Goal: Task Accomplishment & Management: Manage account settings

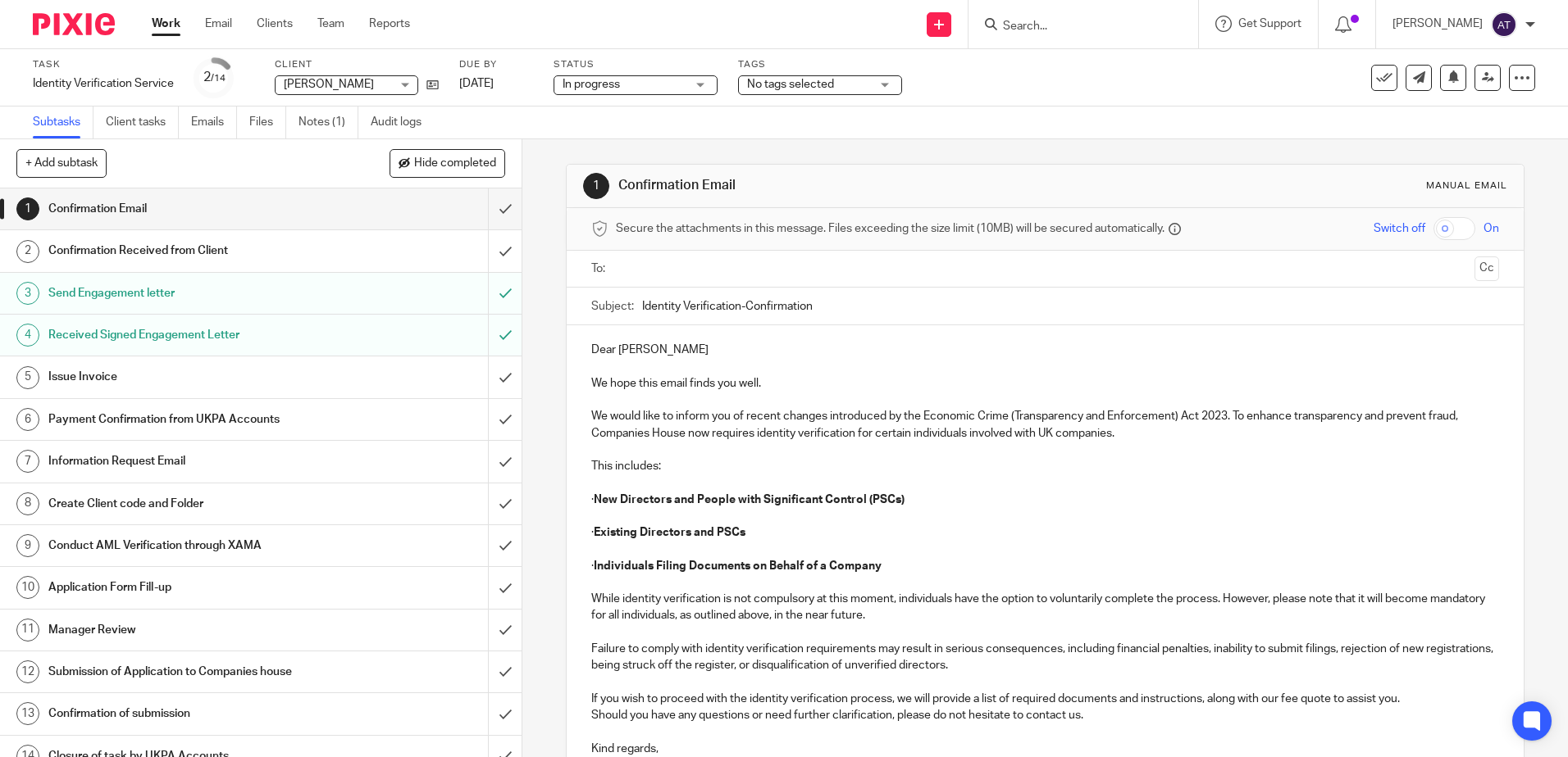
click at [1539, 24] on div "[PERSON_NAME] My profile Email integration Logout" at bounding box center [1463, 24] width 176 height 48
click at [1512, 31] on img at bounding box center [1504, 24] width 27 height 27
click at [1448, 109] on span "Logout" at bounding box center [1459, 113] width 37 height 11
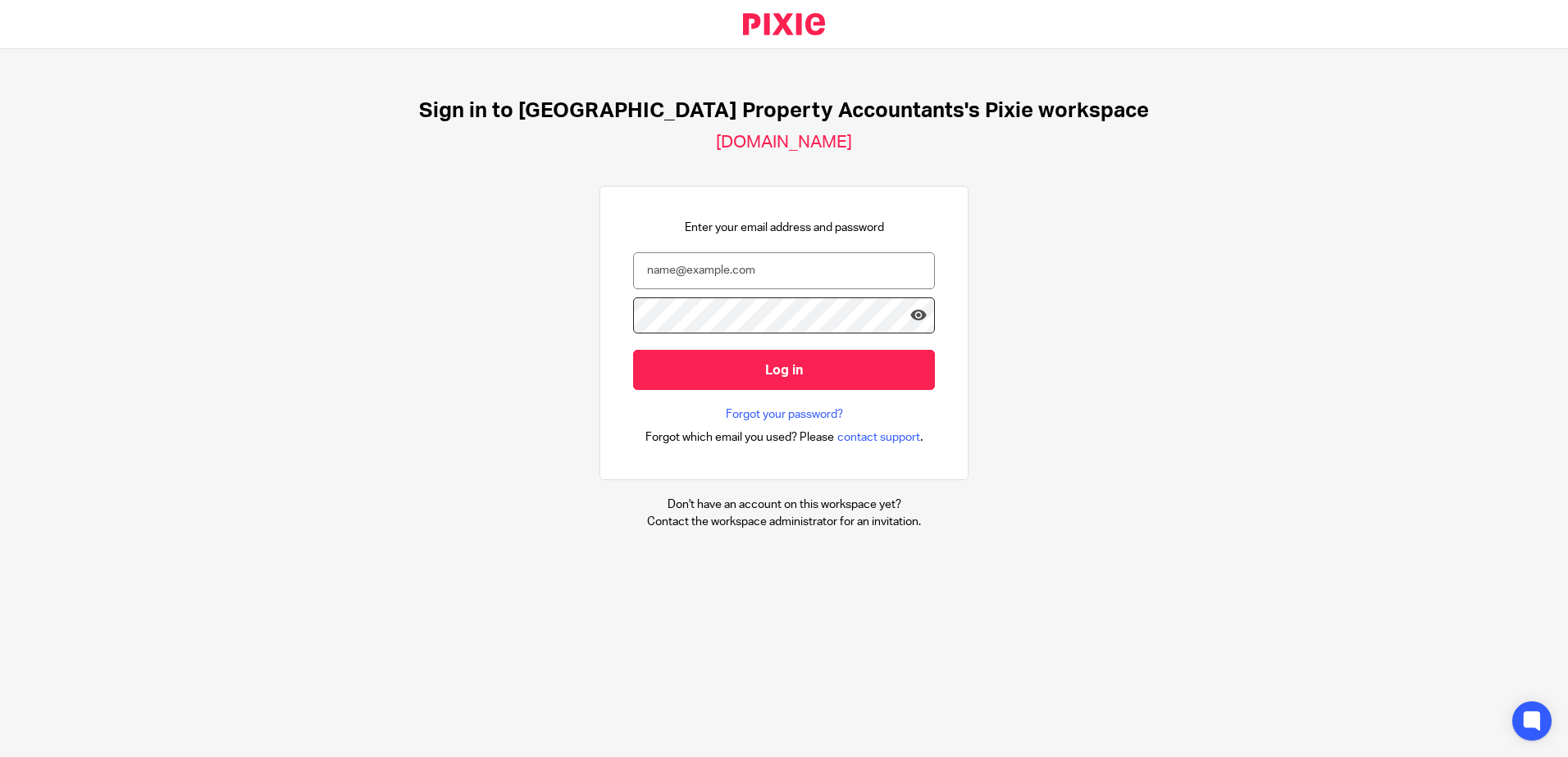
click at [0, 756] on div at bounding box center [0, 757] width 0 height 0
type input "[EMAIL_ADDRESS][DOMAIN_NAME]"
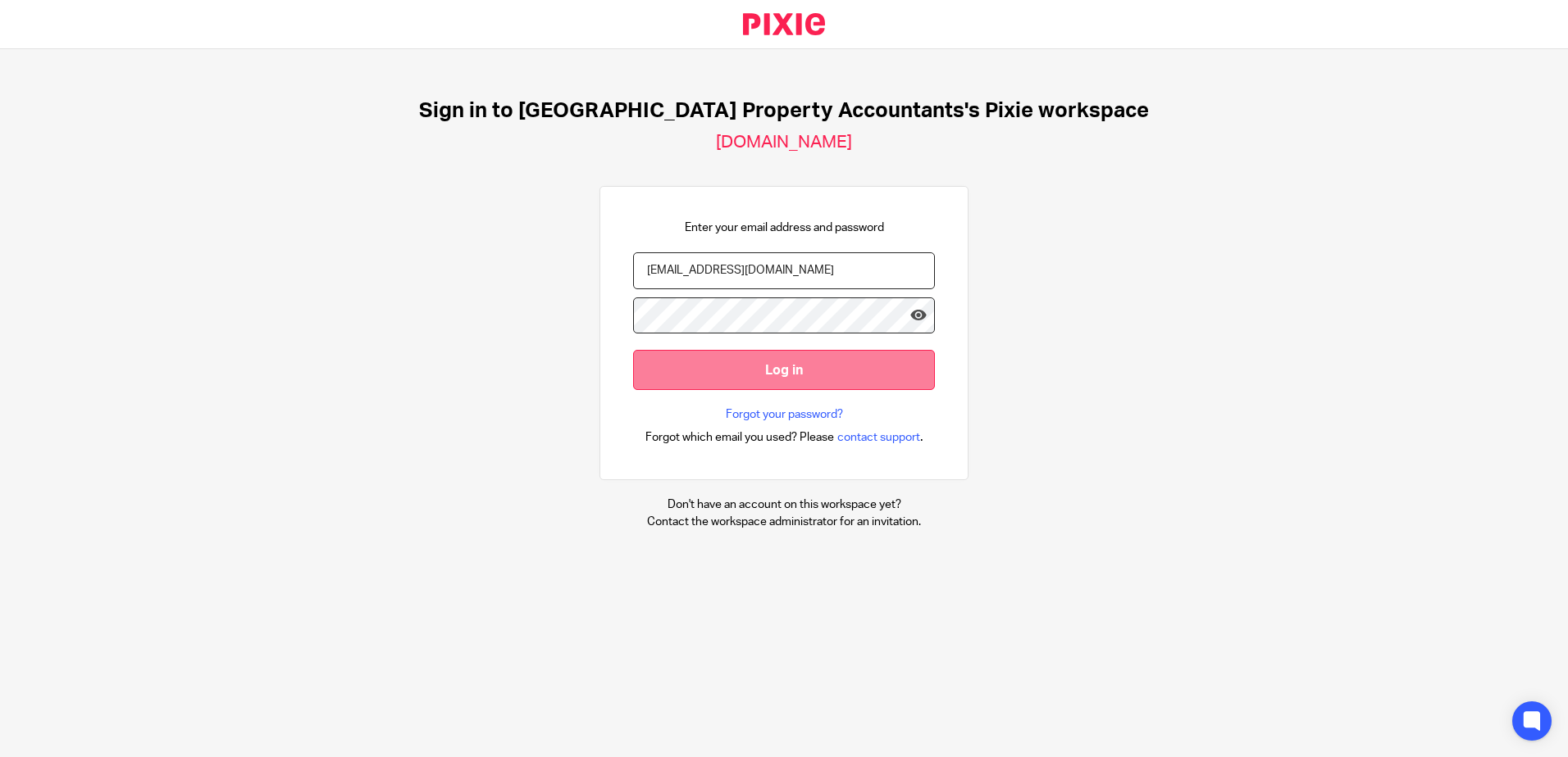
click at [800, 374] on input "Log in" at bounding box center [784, 369] width 302 height 40
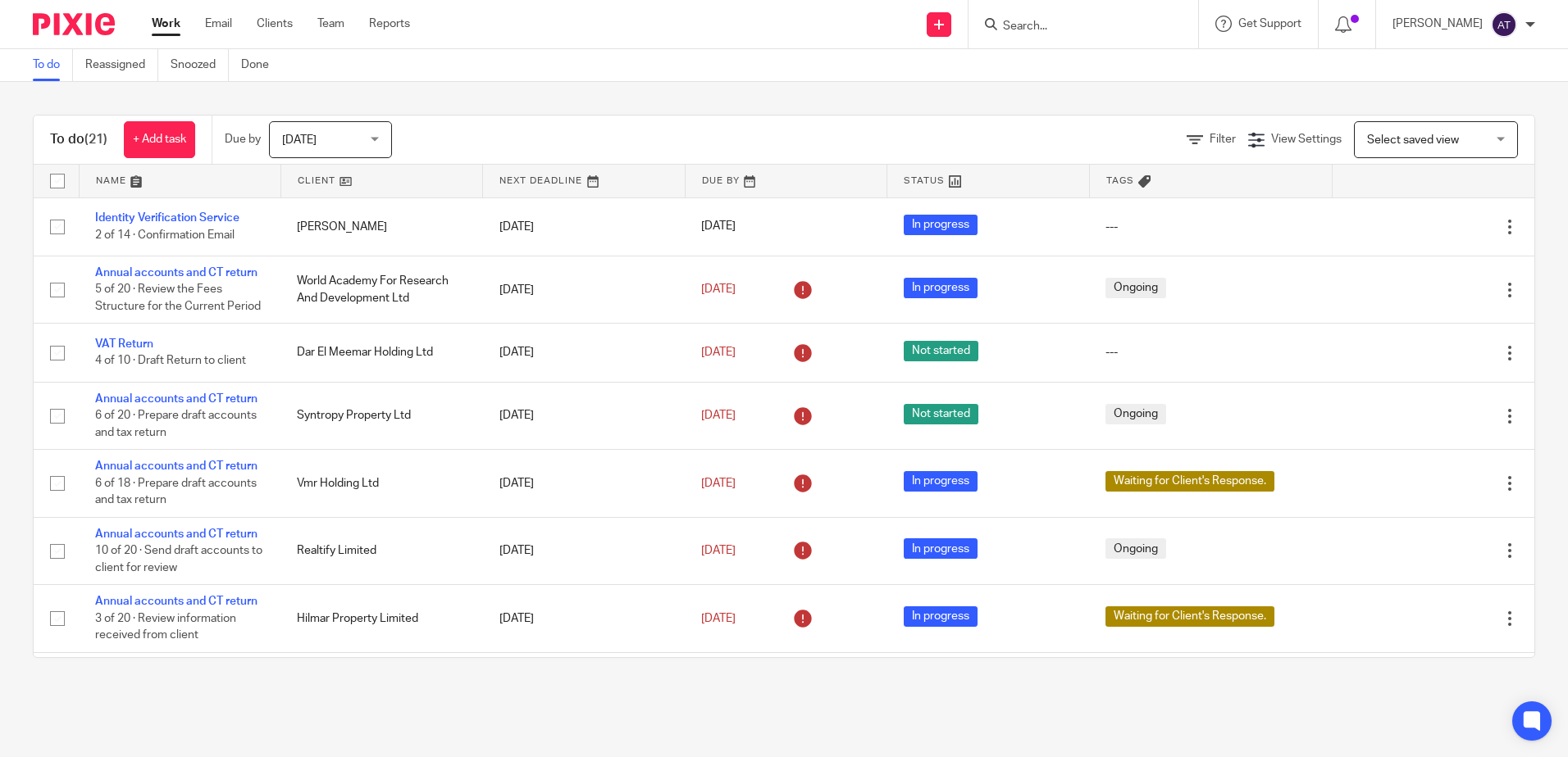
click at [894, 89] on div "To do (21) + Add task Due by Today Today Today Tomorrow This week Next week Thi…" at bounding box center [784, 387] width 1568 height 609
click at [974, 97] on div "To do (21) + Add task Due by Today Today Today Tomorrow This week Next week Thi…" at bounding box center [784, 387] width 1568 height 609
click at [1337, 75] on div "To do Reassigned Snoozed Done" at bounding box center [784, 65] width 1568 height 33
